Goal: Information Seeking & Learning: Find specific fact

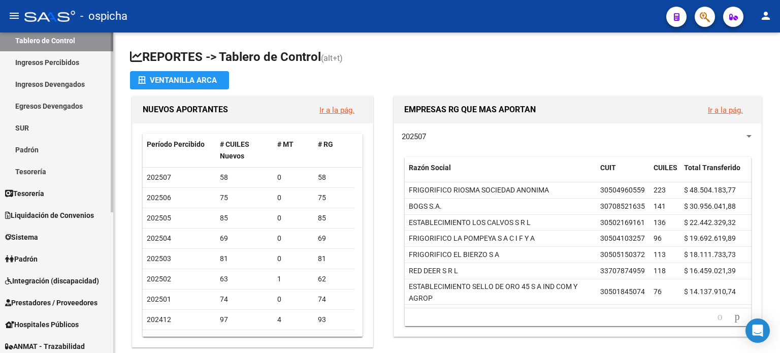
scroll to position [102, 0]
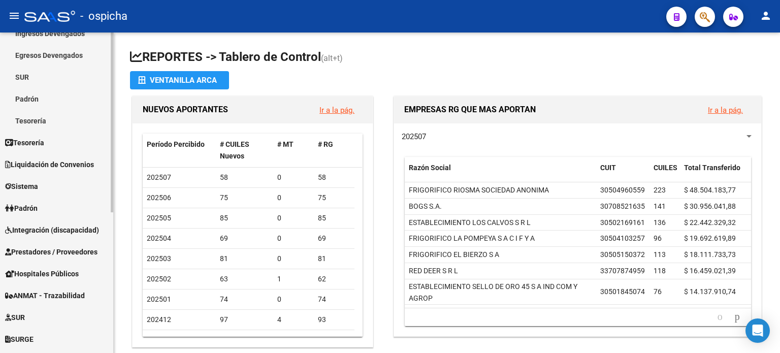
click at [33, 205] on span "Padrón" at bounding box center [21, 208] width 32 height 11
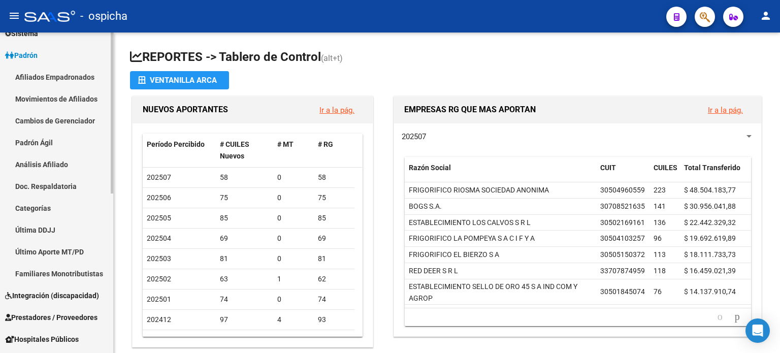
click at [45, 77] on link "Afiliados Empadronados" at bounding box center [56, 77] width 113 height 22
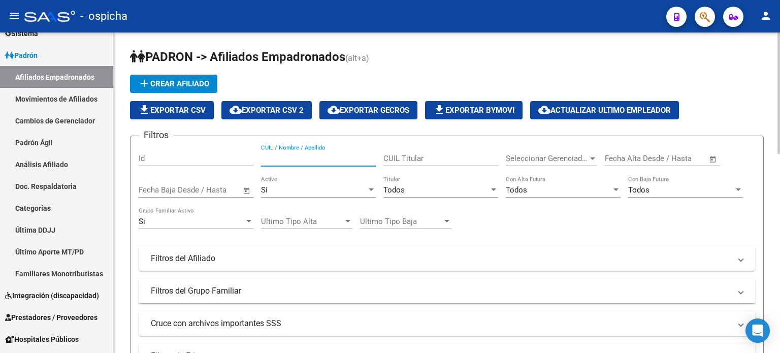
click at [301, 158] on input "CUIL / Nombre / Apellido" at bounding box center [318, 158] width 115 height 9
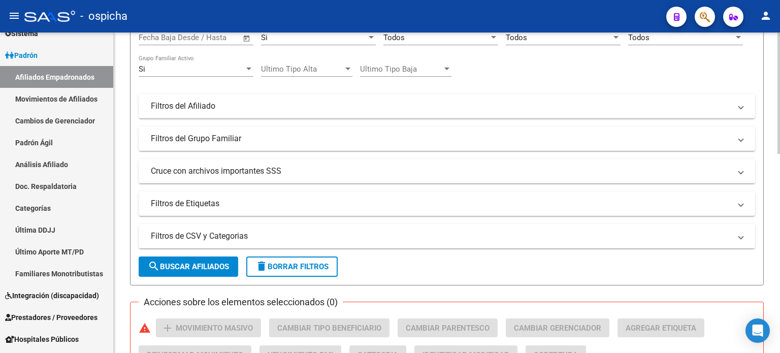
click at [214, 264] on span "search Buscar Afiliados" at bounding box center [188, 266] width 81 height 9
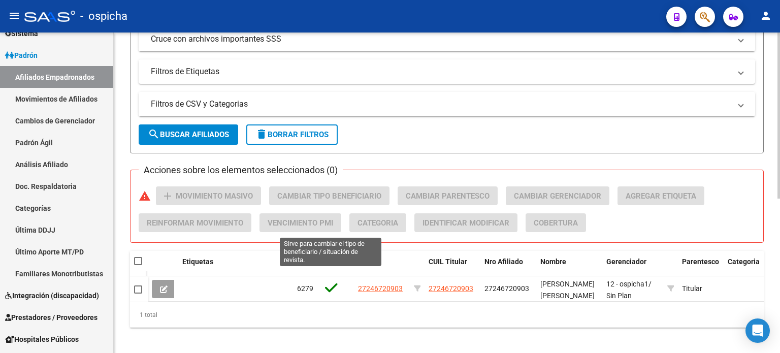
scroll to position [298, 0]
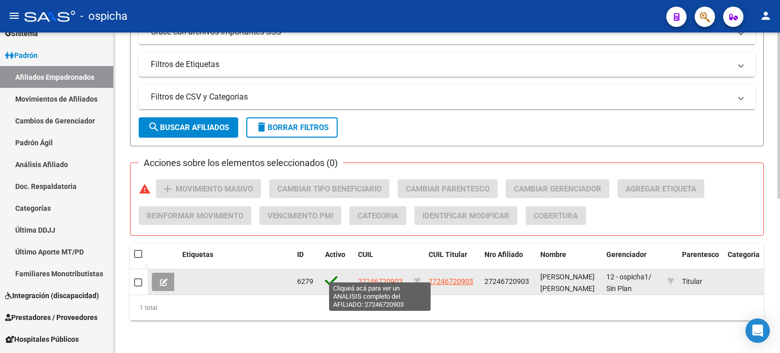
click at [392, 277] on span "27246720903" at bounding box center [380, 281] width 45 height 8
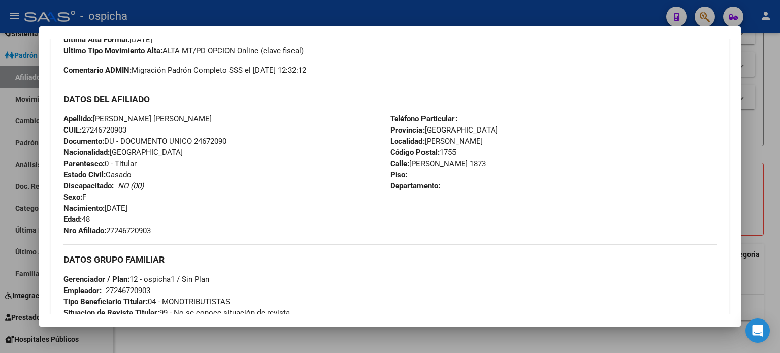
scroll to position [305, 0]
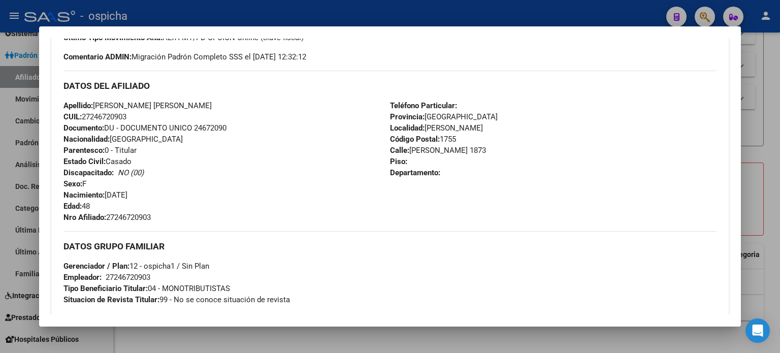
drag, startPoint x: 63, startPoint y: 83, endPoint x: 463, endPoint y: 174, distance: 409.7
click at [463, 174] on div "DATOS DEL AFILIADO Apellido: [PERSON_NAME] [PERSON_NAME] CUIL: 27246720903 Docu…" at bounding box center [389, 147] width 653 height 152
copy div "DATOS DEL AFILIADO Apellido: [PERSON_NAME] [PERSON_NAME] CUIL: 27246720903 Docu…"
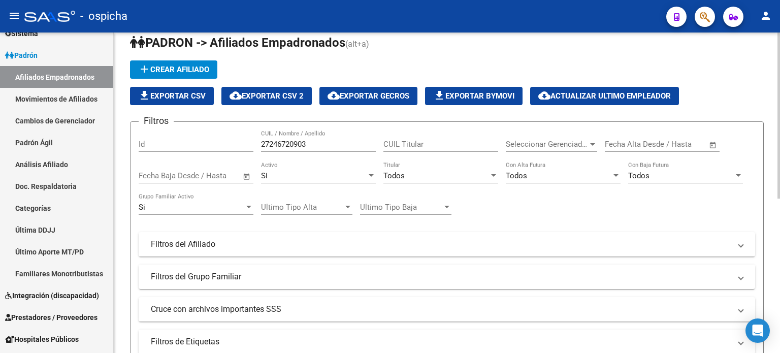
scroll to position [0, 0]
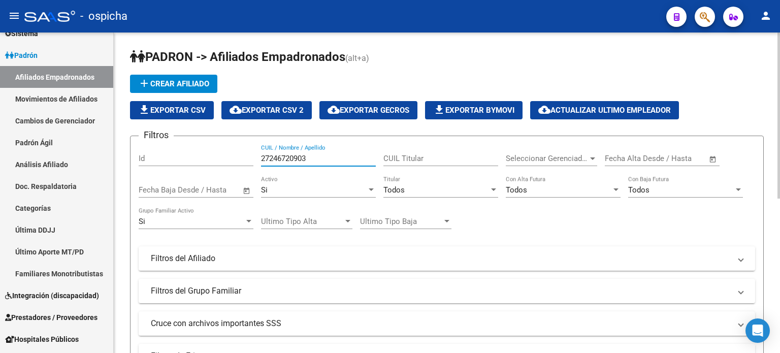
drag, startPoint x: 324, startPoint y: 156, endPoint x: 246, endPoint y: 156, distance: 78.7
click at [246, 156] on div "Filtros Id 27246720903 CUIL / Nombre / Apellido CUIL Titular Seleccionar Gerenc…" at bounding box center [447, 256] width 616 height 224
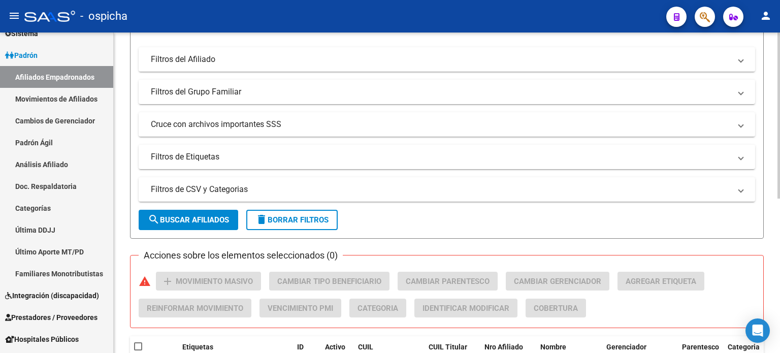
scroll to position [254, 0]
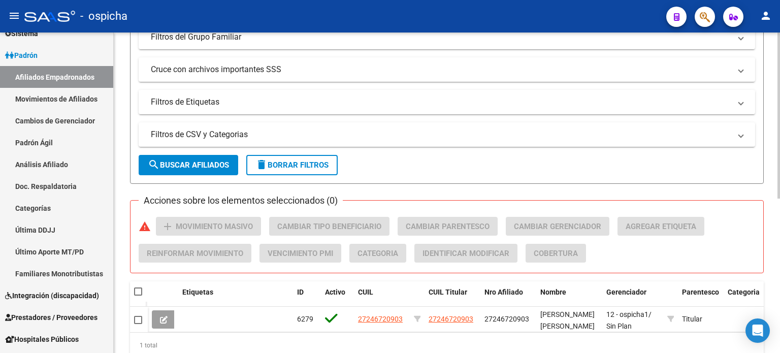
type input "20121257018"
click at [213, 166] on span "search Buscar Afiliados" at bounding box center [188, 164] width 81 height 9
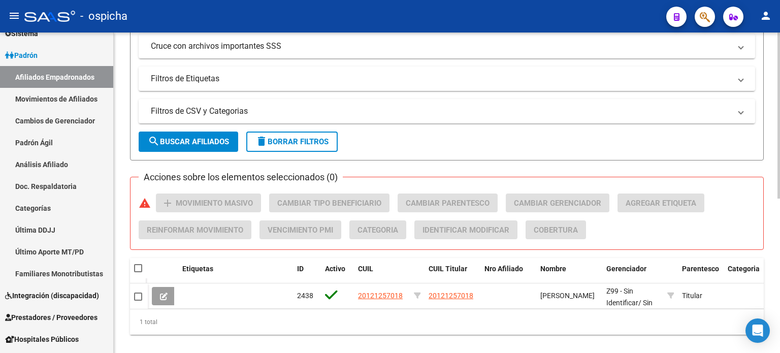
scroll to position [298, 0]
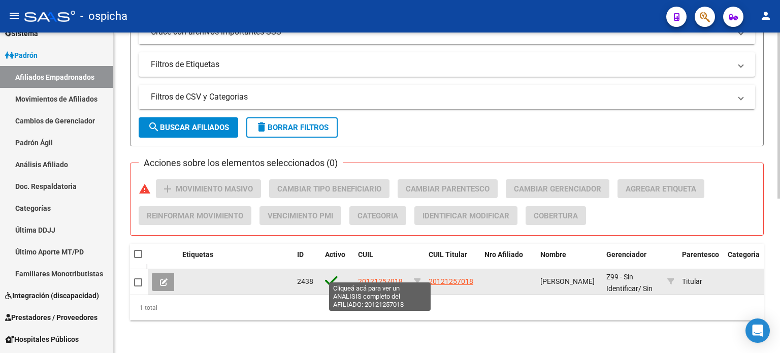
click at [383, 277] on span "20121257018" at bounding box center [380, 281] width 45 height 8
type textarea "20121257018"
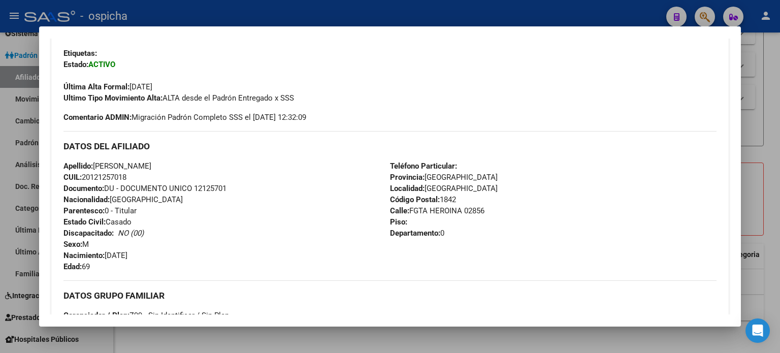
scroll to position [305, 0]
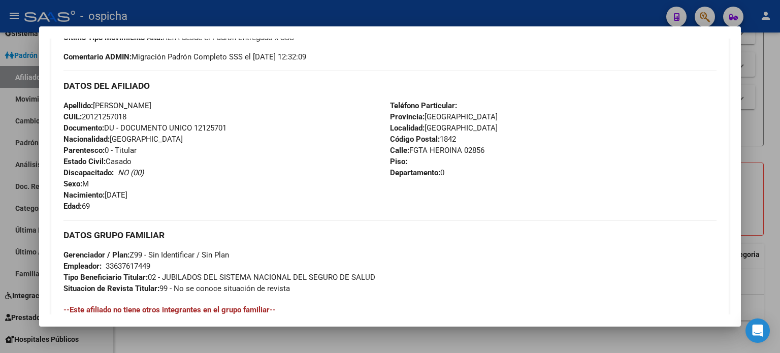
drag, startPoint x: 67, startPoint y: 86, endPoint x: 429, endPoint y: 148, distance: 367.3
click at [436, 148] on div "DATOS DEL AFILIADO Apellido: [PERSON_NAME] CUIL: 20121257018 Documento: DU - DO…" at bounding box center [389, 141] width 653 height 141
click at [240, 152] on div "Apellido: [PERSON_NAME]: 20121257018 Documento: DU - DOCUMENTO UNICO 12125701 N…" at bounding box center [226, 156] width 327 height 112
click at [61, 84] on div "Enviar Credencial Digital remove_red_eye Movimientos Sin Certificado Discapacid…" at bounding box center [389, 160] width 677 height 406
drag, startPoint x: 64, startPoint y: 83, endPoint x: 471, endPoint y: 198, distance: 423.1
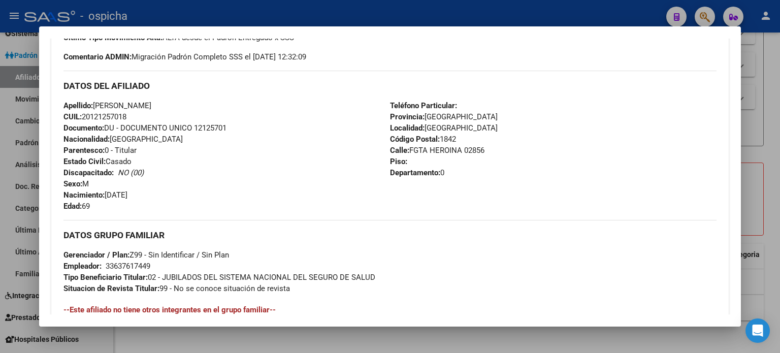
click at [471, 199] on div "DATOS DEL AFILIADO Apellido: [PERSON_NAME] CUIL: 20121257018 Documento: DU - DO…" at bounding box center [389, 141] width 653 height 141
copy div "DATOS DEL AFILIADO Apellido: [PERSON_NAME] CUIL: 20121257018 Documento: DU - DO…"
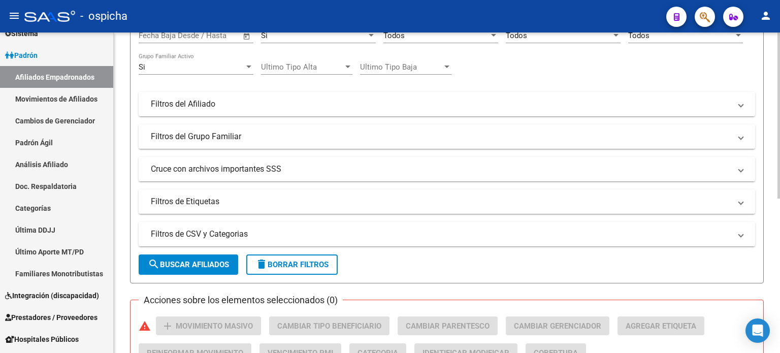
scroll to position [44, 0]
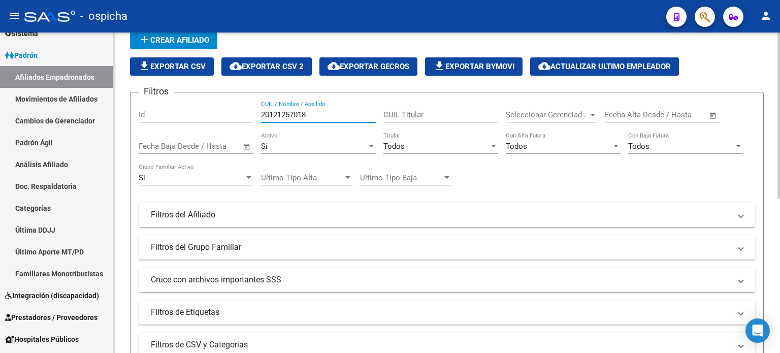
drag, startPoint x: 319, startPoint y: 113, endPoint x: 236, endPoint y: 113, distance: 83.3
click at [236, 113] on div "Filtros Id 20121257018 CUIL / Nombre / Apellido CUIL Titular Seleccionar Gerenc…" at bounding box center [447, 213] width 616 height 224
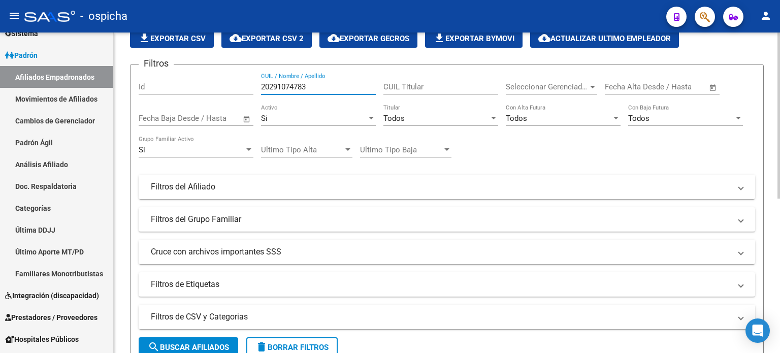
scroll to position [94, 0]
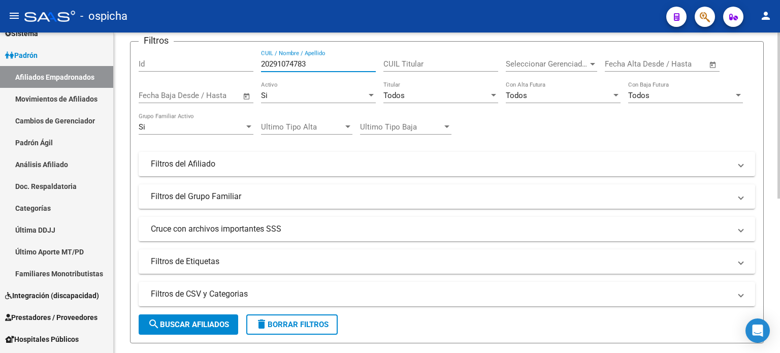
type input "20291074783"
click at [199, 327] on span "search Buscar Afiliados" at bounding box center [188, 324] width 81 height 9
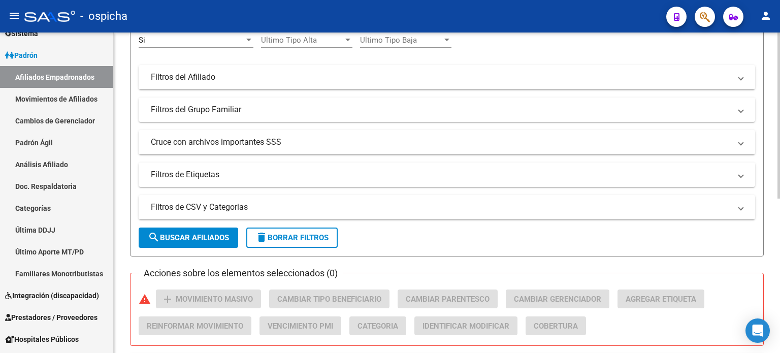
scroll to position [247, 0]
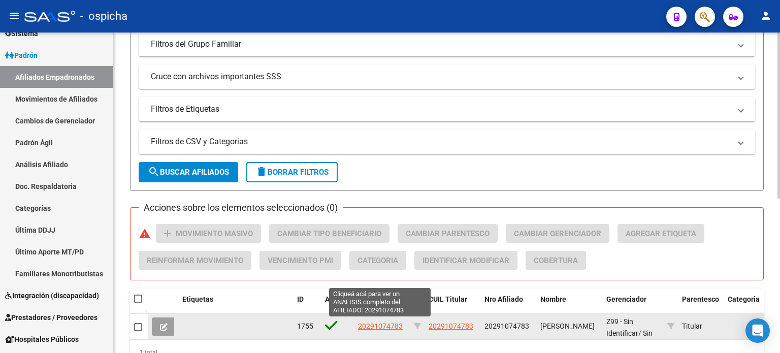
click at [375, 324] on span "20291074783" at bounding box center [380, 326] width 45 height 8
type textarea "20291074783"
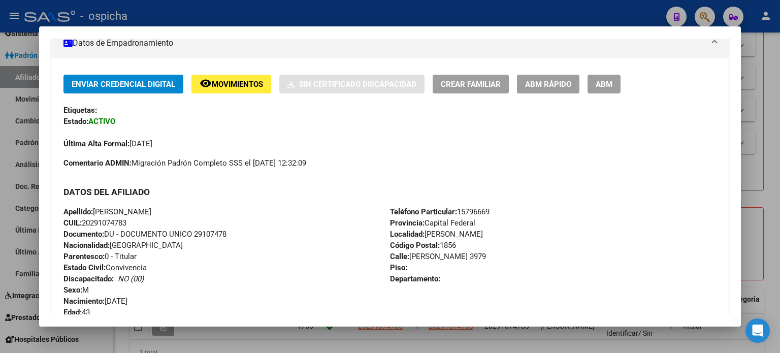
scroll to position [254, 0]
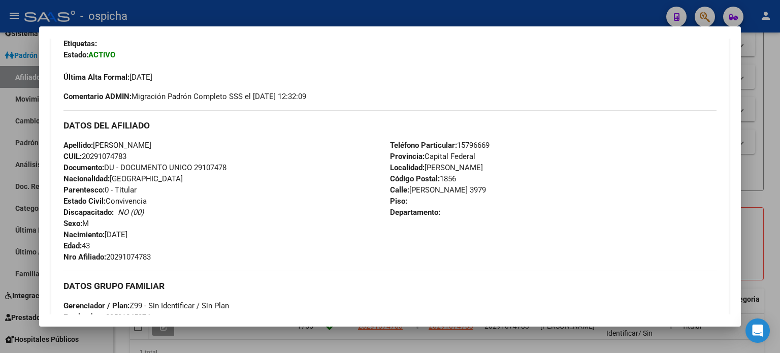
drag, startPoint x: 65, startPoint y: 124, endPoint x: 516, endPoint y: 217, distance: 460.4
click at [516, 217] on div "DATOS DEL AFILIADO Apellido: [PERSON_NAME] CUIL: 20291074783 Documento: DU - DO…" at bounding box center [389, 186] width 653 height 152
copy div "DATOS DEL AFILIADO Apellido: [PERSON_NAME] CUIL: 20291074783 Documento: DU - DO…"
